Goal: Task Accomplishment & Management: Use online tool/utility

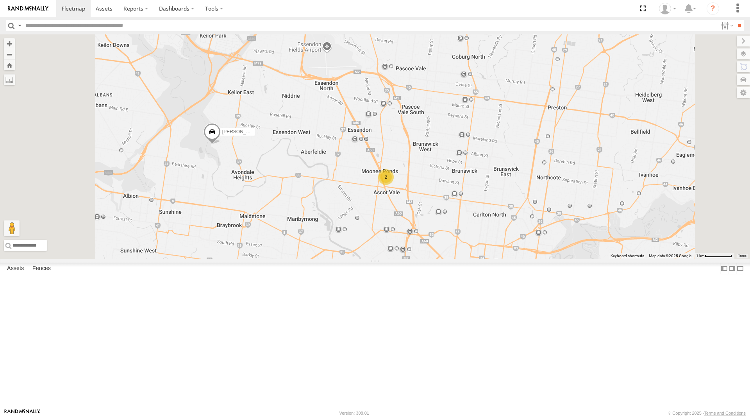
click at [0, 0] on link at bounding box center [0, 0] width 0 height 0
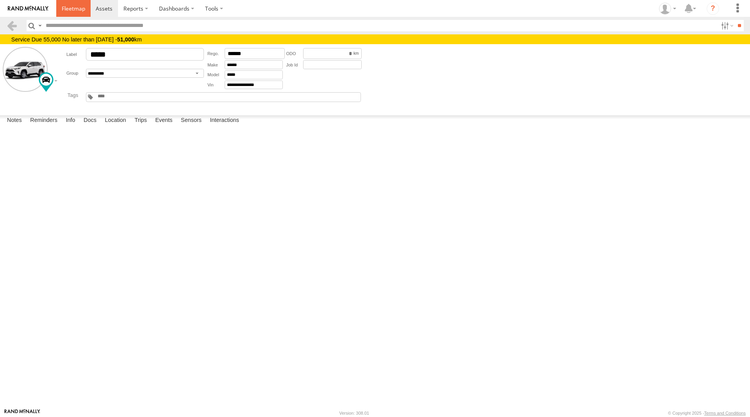
drag, startPoint x: 72, startPoint y: 7, endPoint x: 85, endPoint y: 6, distance: 12.9
click at [72, 7] on span at bounding box center [73, 8] width 23 height 7
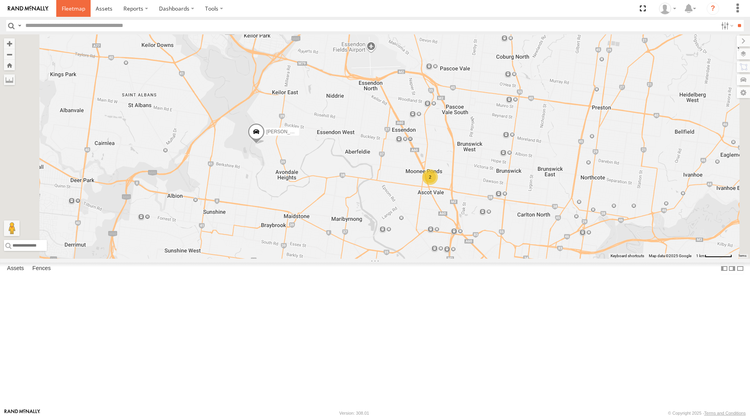
click at [66, 8] on span at bounding box center [73, 8] width 23 height 7
click at [265, 144] on span at bounding box center [256, 133] width 17 height 21
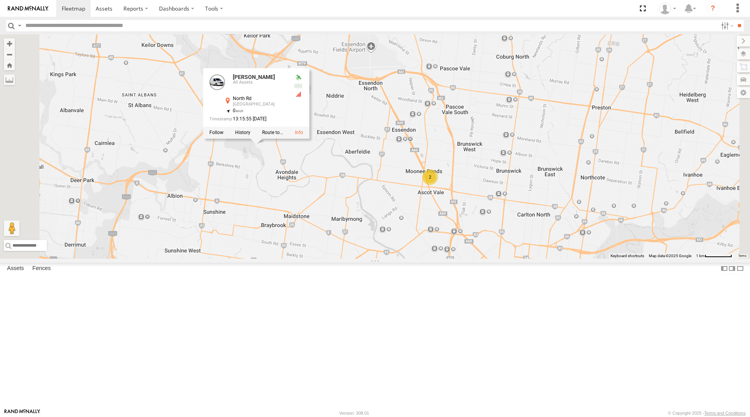
click at [588, 163] on div "Office Van Stefan Weeks 2 2 Rob Serpell Rob Serpell All Assets North Rd Avondal…" at bounding box center [375, 146] width 750 height 224
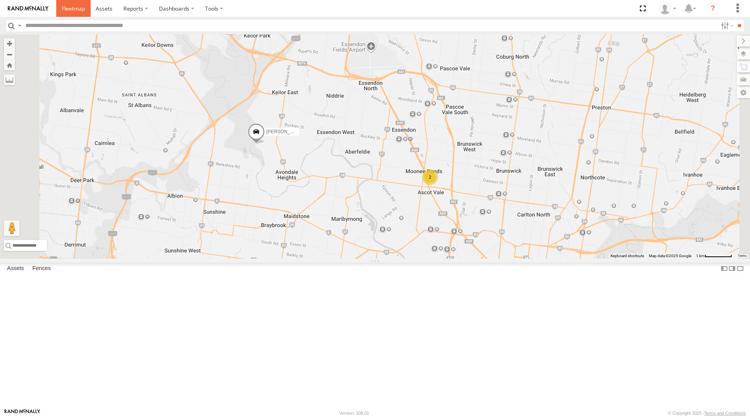
click at [74, 9] on span at bounding box center [73, 8] width 23 height 7
click at [265, 144] on span at bounding box center [256, 133] width 17 height 21
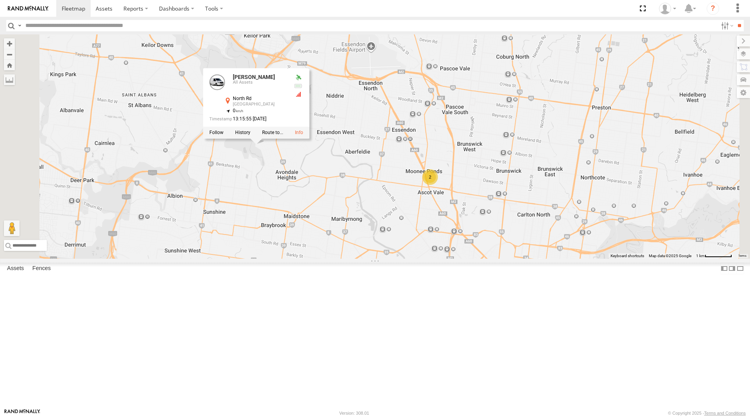
click at [583, 173] on div "Office Van [PERSON_NAME] 2 2 [PERSON_NAME] [PERSON_NAME] All Assets [GEOGRAPHIC…" at bounding box center [375, 146] width 750 height 224
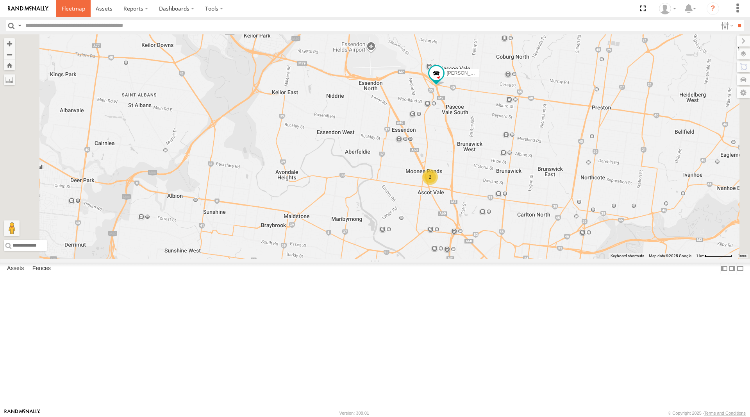
click at [84, 5] on span at bounding box center [73, 8] width 23 height 7
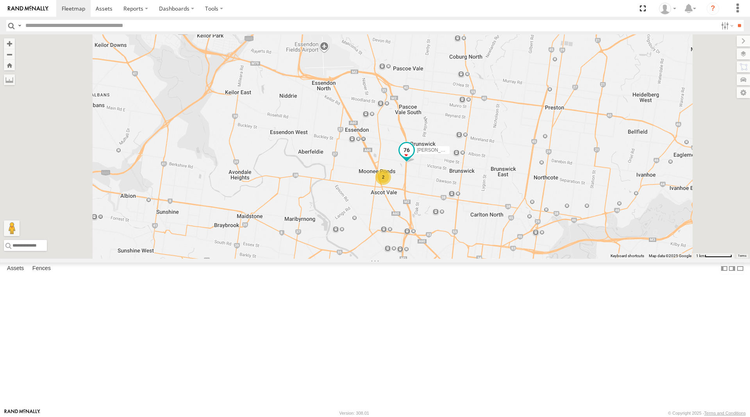
click at [414, 157] on span at bounding box center [407, 150] width 14 height 14
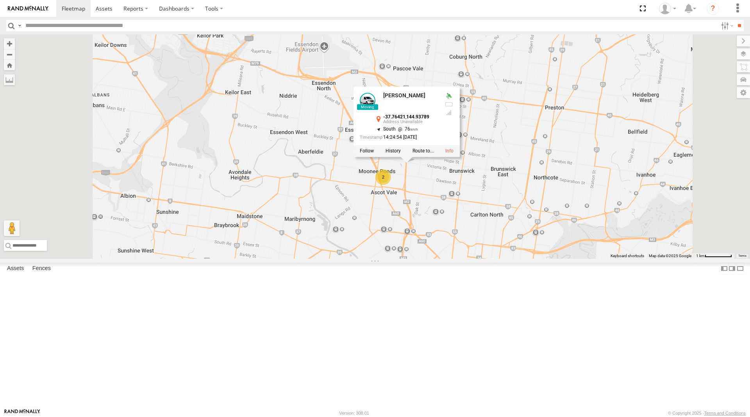
click at [535, 250] on div "Office Van [PERSON_NAME] 2 2 [PERSON_NAME] [PERSON_NAME] -37.76421 , 144.93789 …" at bounding box center [375, 146] width 750 height 224
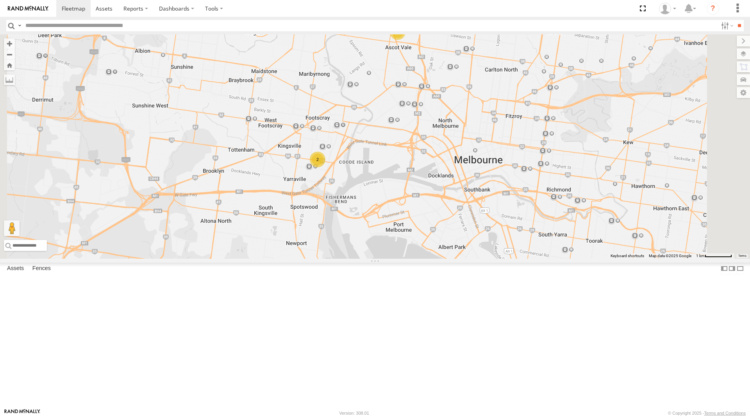
drag, startPoint x: 557, startPoint y: 307, endPoint x: 571, endPoint y: 161, distance: 146.9
click at [571, 161] on div "Office Van [PERSON_NAME] 2 2 [PERSON_NAME]" at bounding box center [375, 146] width 750 height 224
click at [70, 9] on span at bounding box center [73, 8] width 23 height 7
